Goal: Transaction & Acquisition: Download file/media

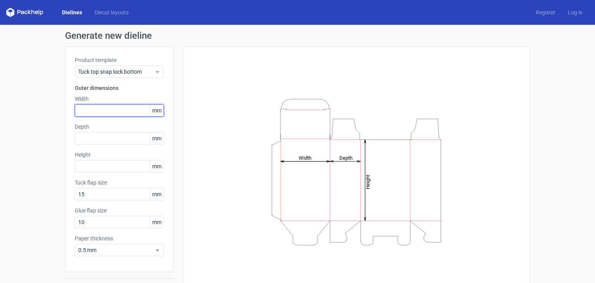
click at [131, 110] on input "text" at bounding box center [119, 110] width 89 height 12
drag, startPoint x: 113, startPoint y: 109, endPoint x: 54, endPoint y: 110, distance: 58.9
click at [54, 110] on div "Generate new dieline Product template Tuck top snap lock bottom Outer dimension…" at bounding box center [297, 164] width 595 height 279
type input "77"
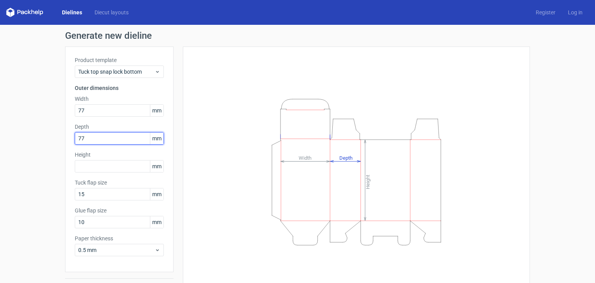
type input "77"
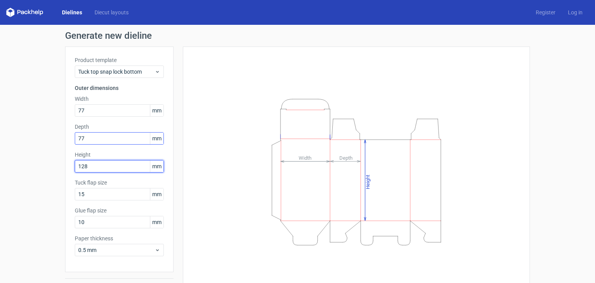
type input "128"
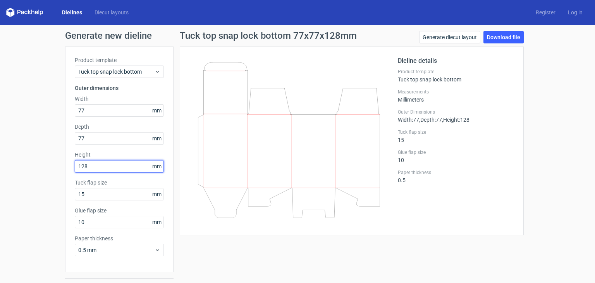
scroll to position [20, 0]
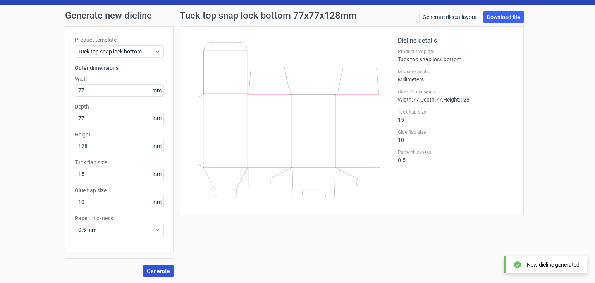
click at [160, 273] on button "Generate" at bounding box center [158, 271] width 30 height 12
click at [499, 16] on link "Download file" at bounding box center [503, 17] width 40 height 12
